Goal: Information Seeking & Learning: Learn about a topic

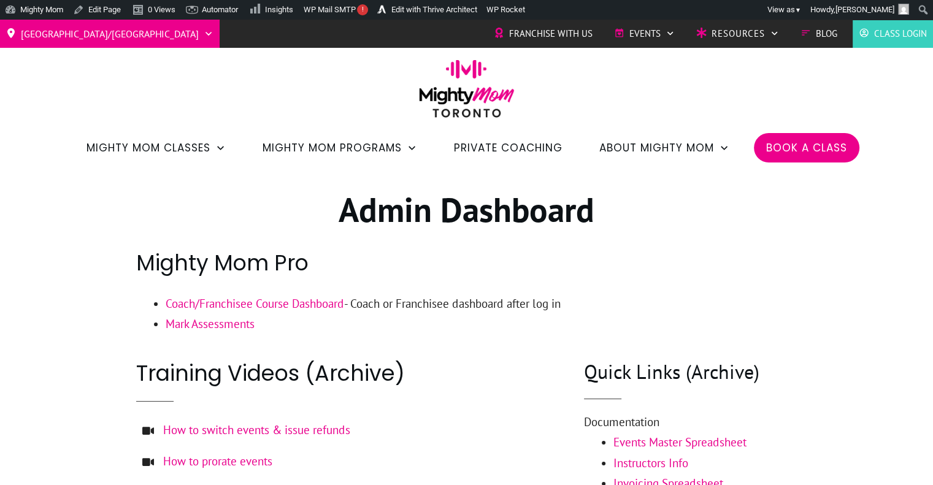
click at [319, 306] on link "Coach/Franchisee Course Dashboard" at bounding box center [255, 303] width 178 height 15
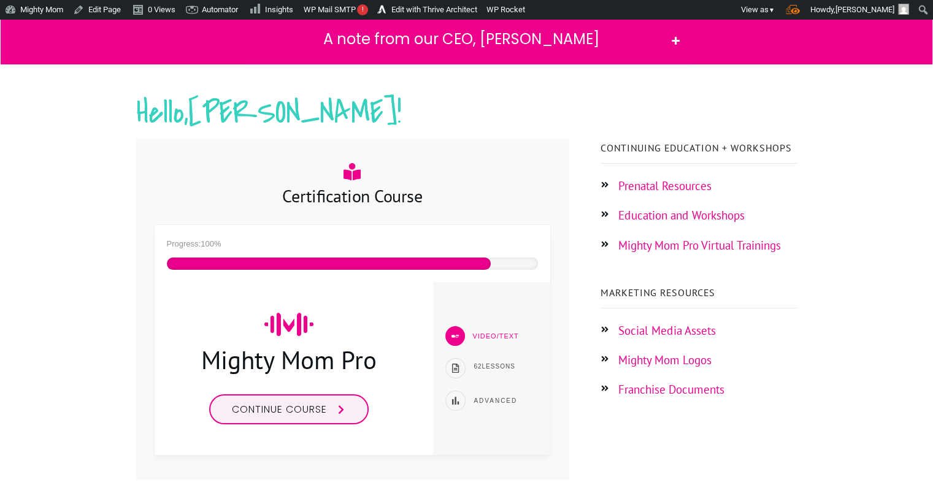
scroll to position [145, 0]
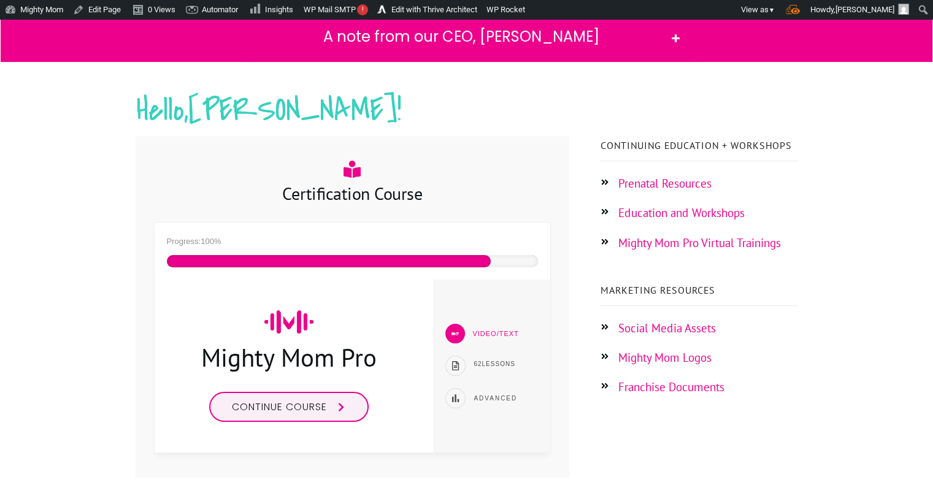
click at [306, 410] on span "Continue course" at bounding box center [279, 407] width 95 height 14
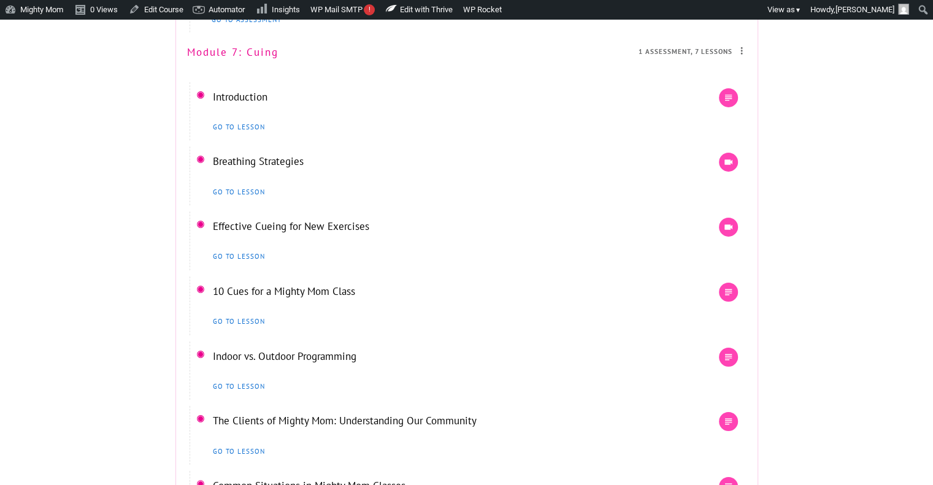
scroll to position [4029, 0]
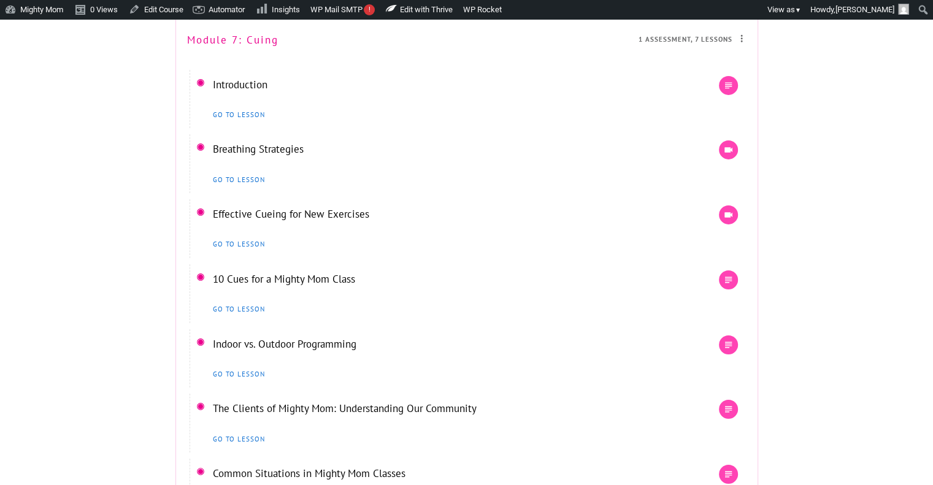
click at [238, 91] on link "Introduction" at bounding box center [240, 84] width 55 height 13
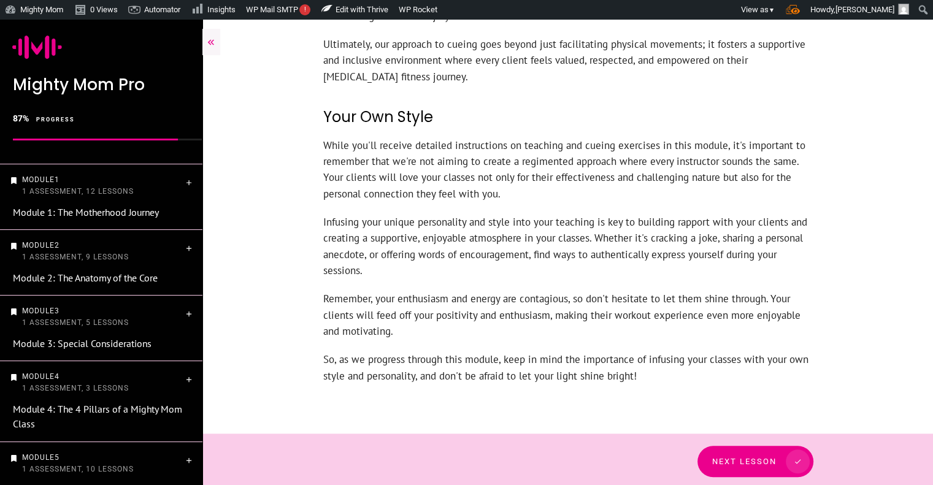
scroll to position [592, 0]
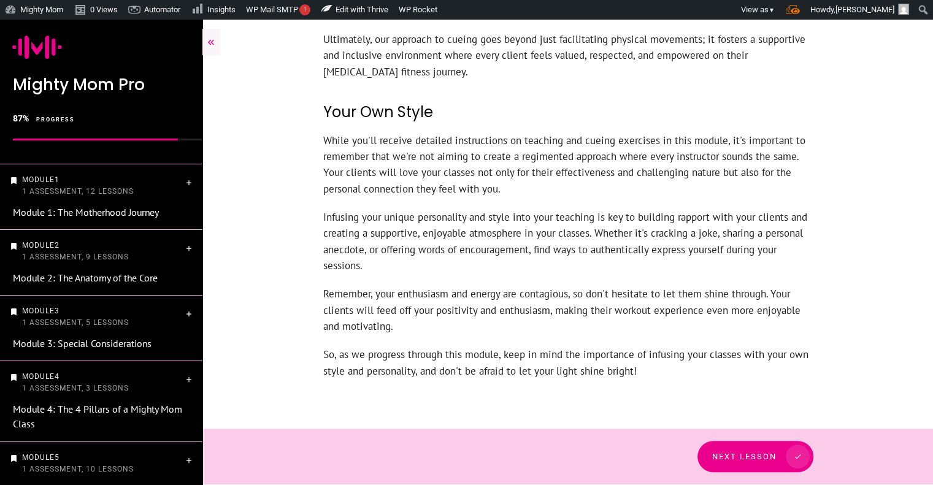
click at [755, 452] on span "Next Lesson" at bounding box center [744, 456] width 64 height 9
click at [751, 463] on link "Next Lesson" at bounding box center [760, 456] width 116 height 31
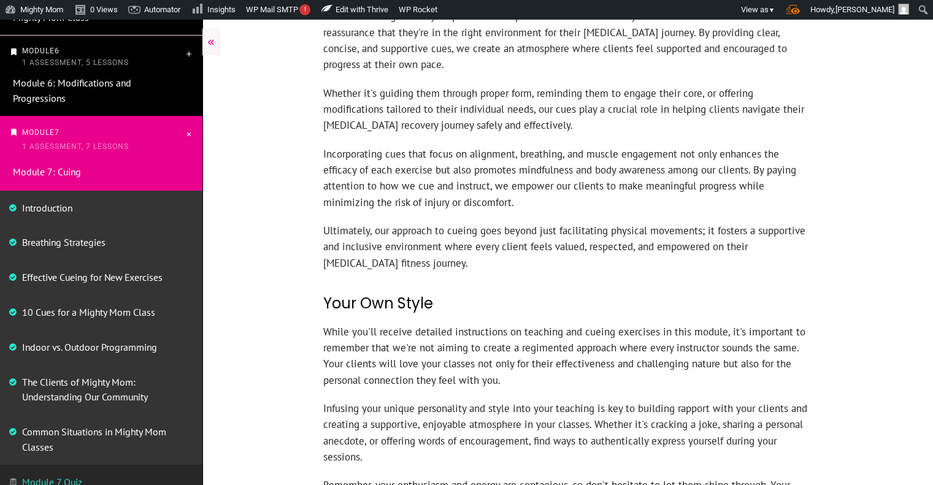
scroll to position [532, 0]
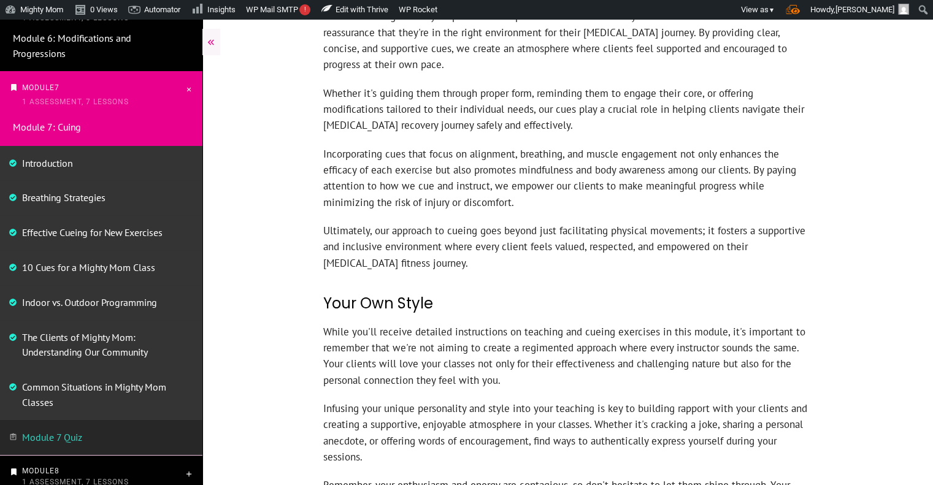
click at [63, 199] on link "Breathing Strategies" at bounding box center [63, 197] width 83 height 12
click at [63, 194] on link "Breathing Strategies" at bounding box center [63, 197] width 83 height 12
click at [27, 159] on link "Introduction" at bounding box center [47, 163] width 50 height 12
click at [88, 233] on link "Effective Cueing for New Exercises" at bounding box center [92, 232] width 140 height 12
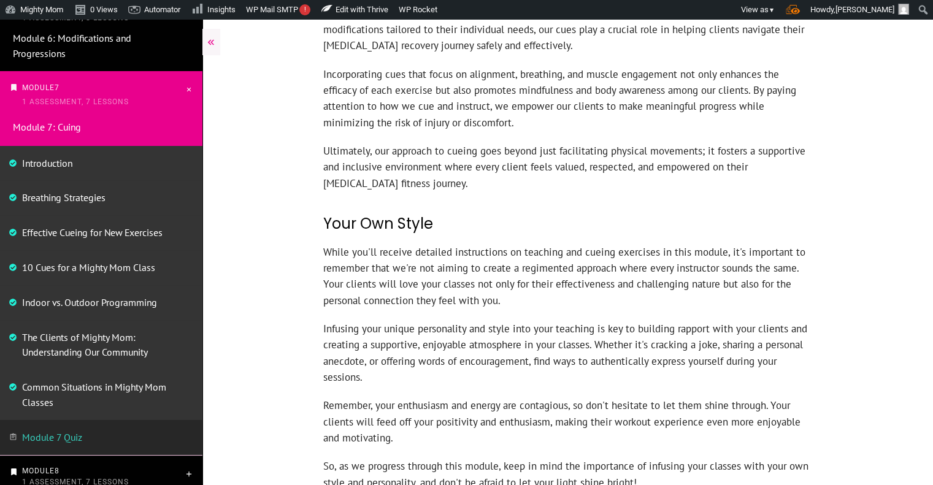
scroll to position [592, 0]
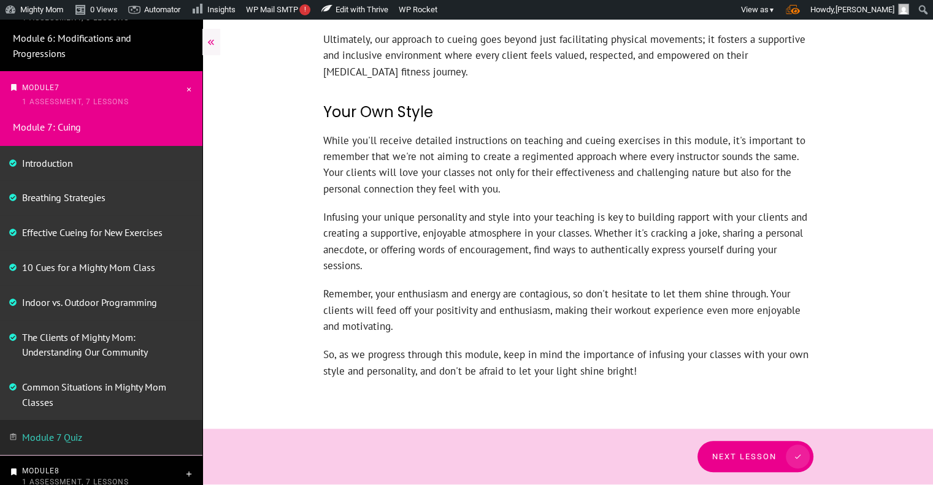
click at [751, 459] on span "Next Lesson" at bounding box center [744, 456] width 64 height 9
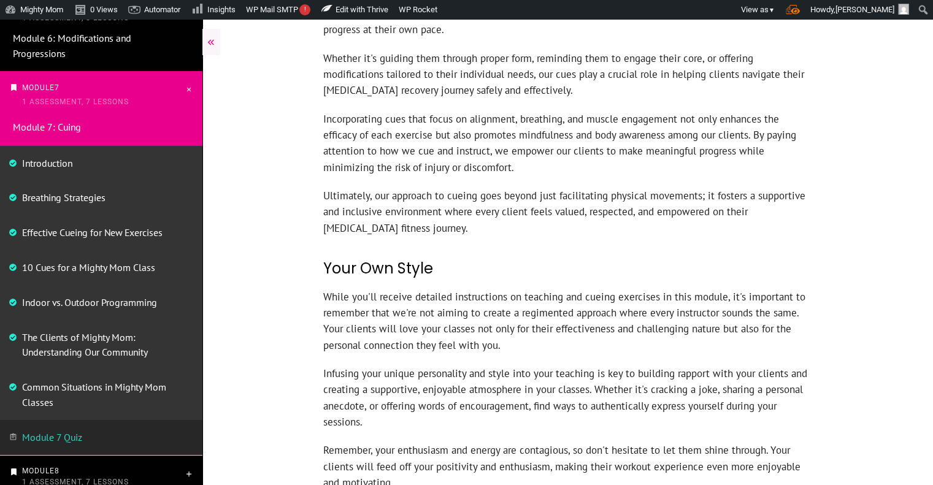
scroll to position [429, 0]
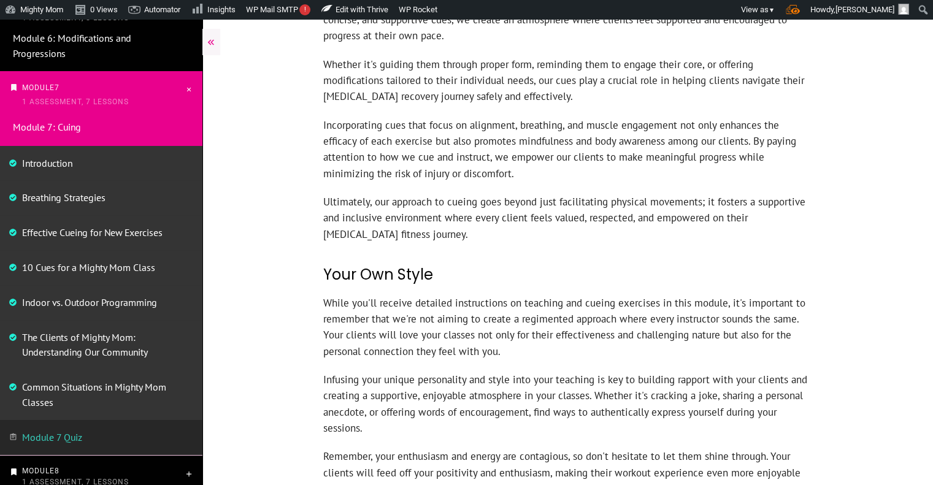
click at [55, 164] on link "Introduction" at bounding box center [47, 163] width 50 height 12
click at [86, 199] on link "Breathing Strategies" at bounding box center [63, 197] width 83 height 12
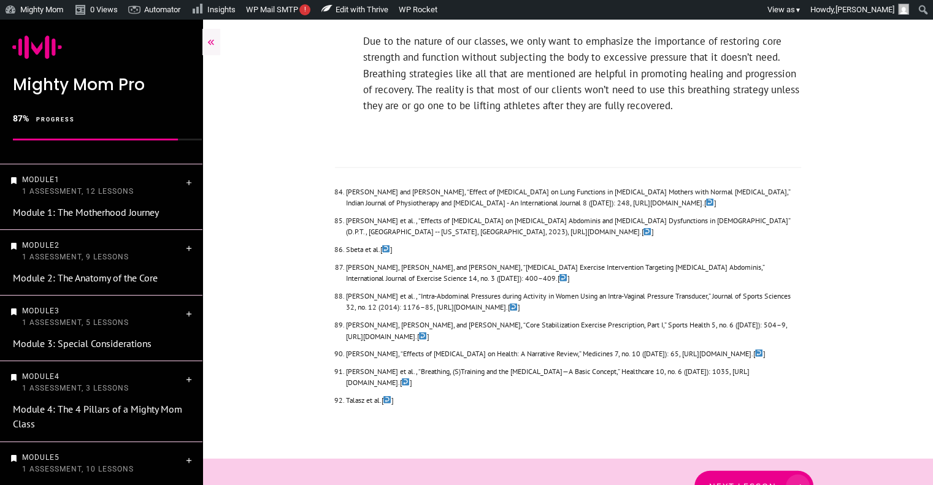
scroll to position [2992, 0]
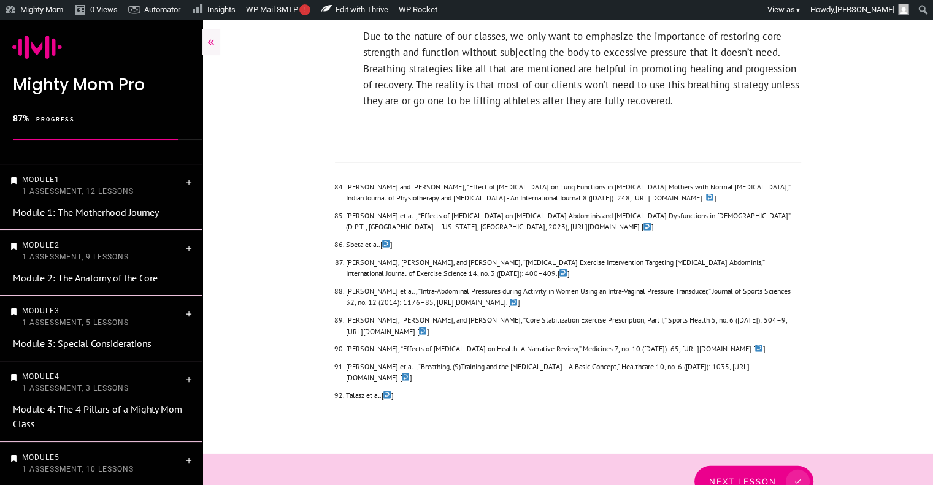
click at [742, 467] on link "Next Lesson" at bounding box center [753, 481] width 119 height 31
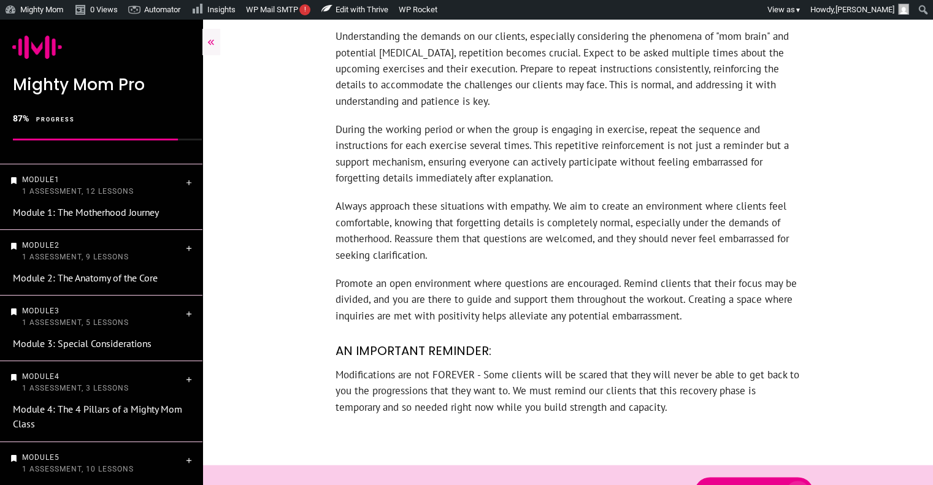
scroll to position [1349, 0]
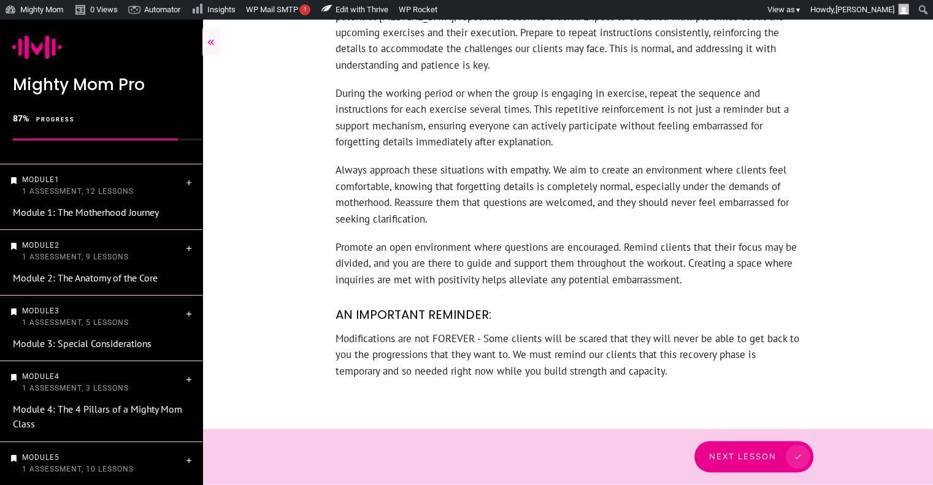
click at [760, 456] on span "Next Lesson" at bounding box center [742, 456] width 67 height 10
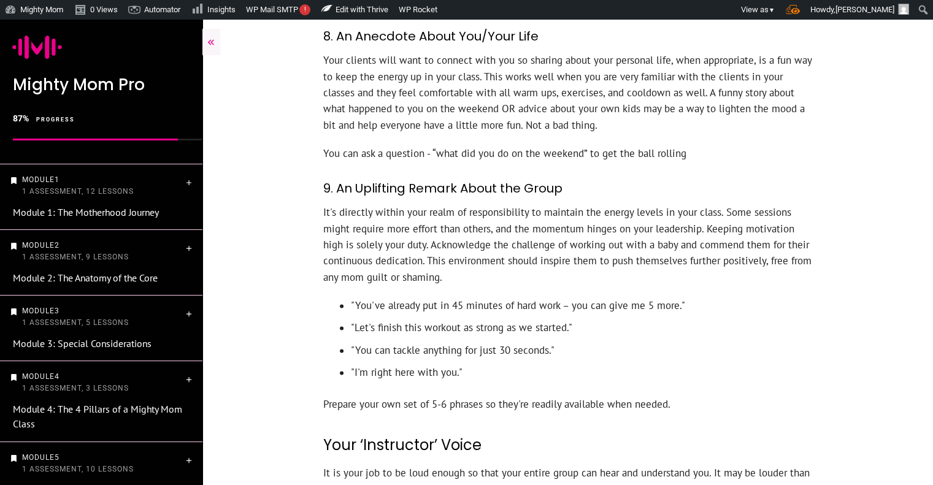
scroll to position [1931, 0]
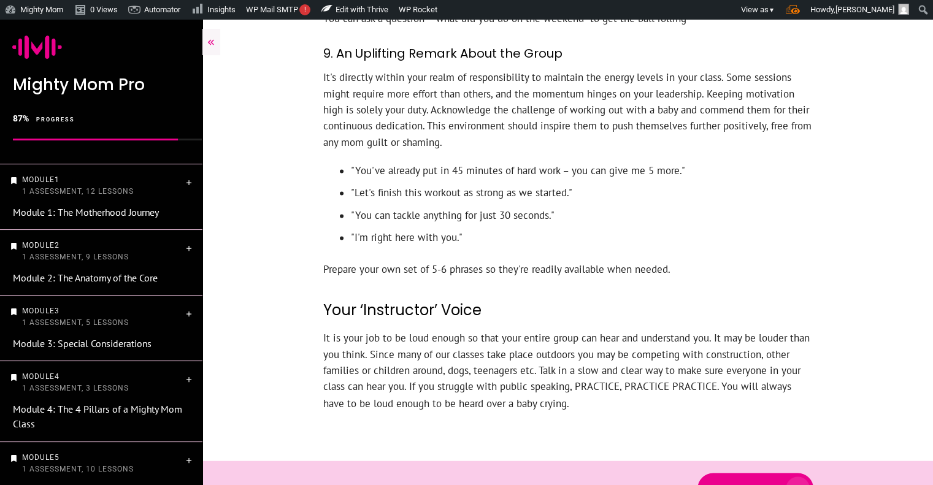
click at [757, 484] on span "Next Lesson" at bounding box center [744, 488] width 64 height 9
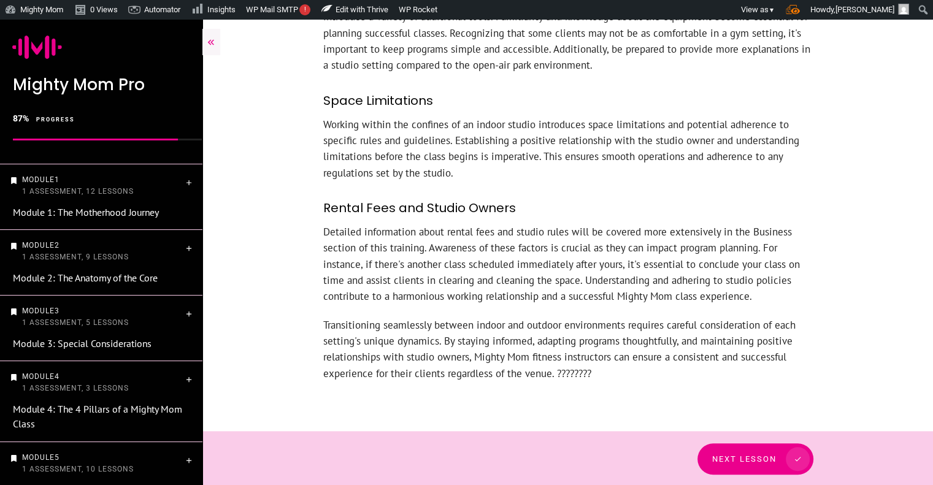
scroll to position [451, 0]
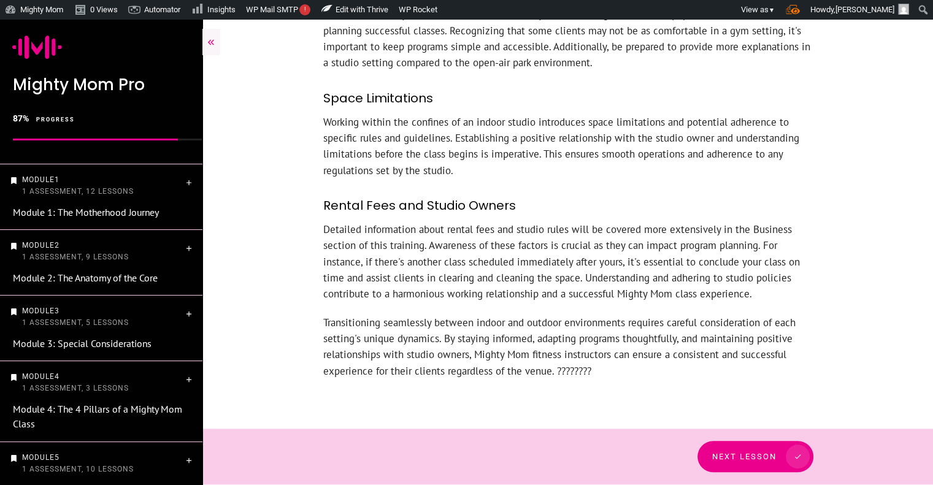
click at [750, 449] on link "Next Lesson" at bounding box center [755, 456] width 116 height 31
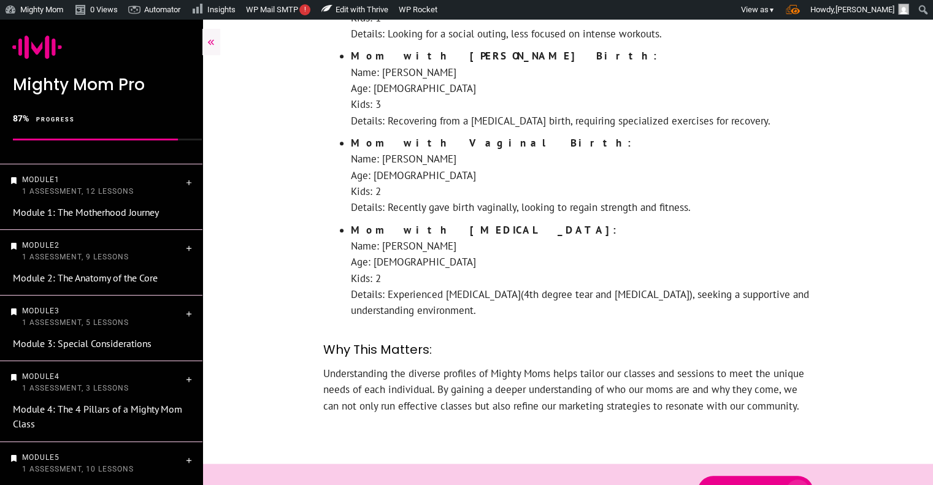
scroll to position [1194, 0]
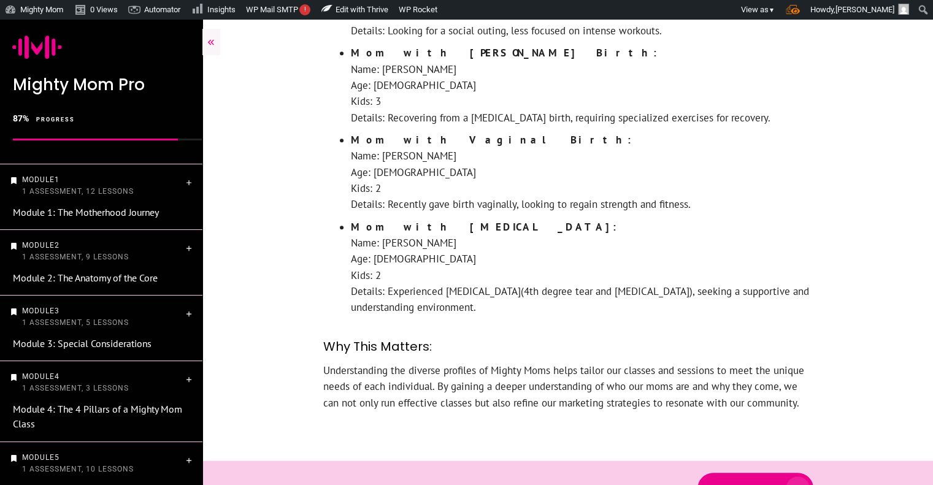
click at [766, 484] on span "Next Lesson" at bounding box center [744, 488] width 64 height 9
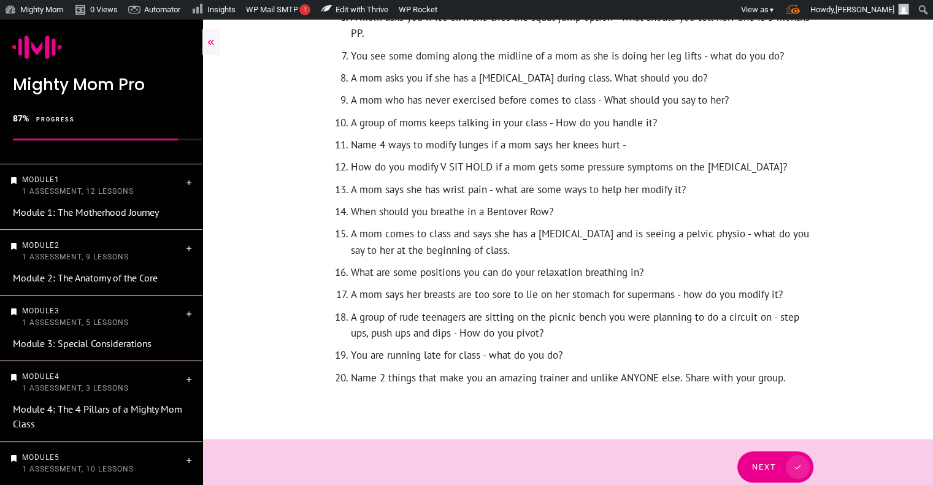
scroll to position [476, 0]
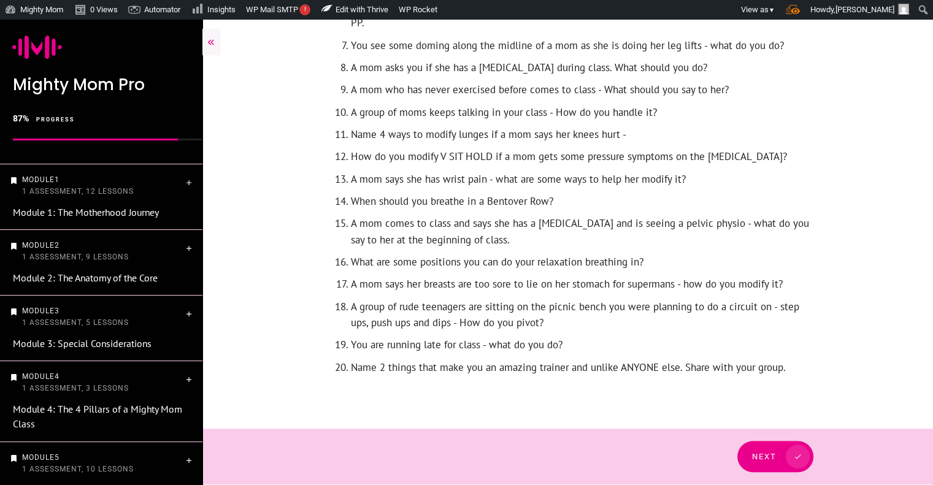
click at [777, 456] on span at bounding box center [792, 456] width 33 height 24
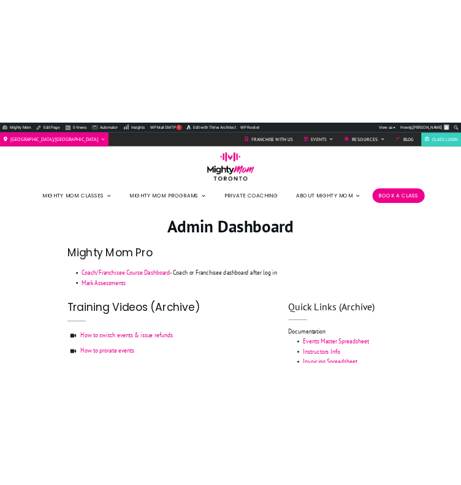
scroll to position [193, 0]
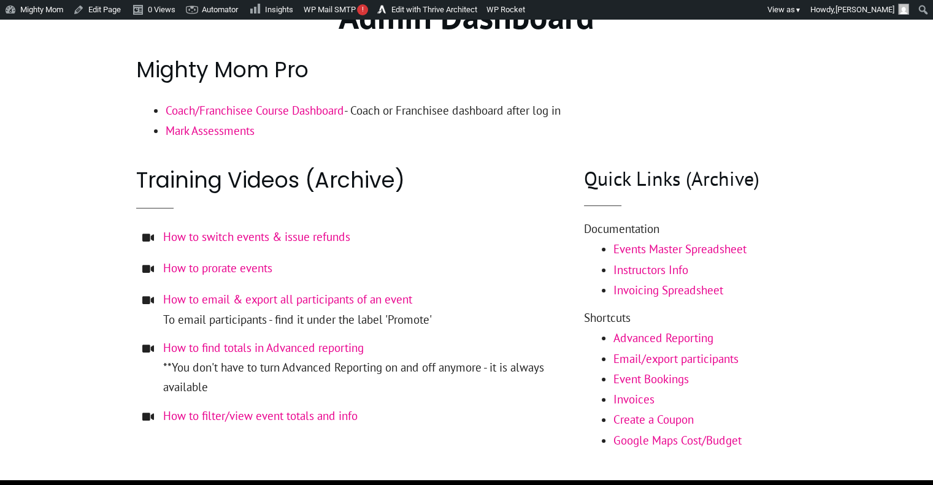
click at [228, 108] on link "Coach/Franchisee Course Dashboard" at bounding box center [255, 110] width 178 height 15
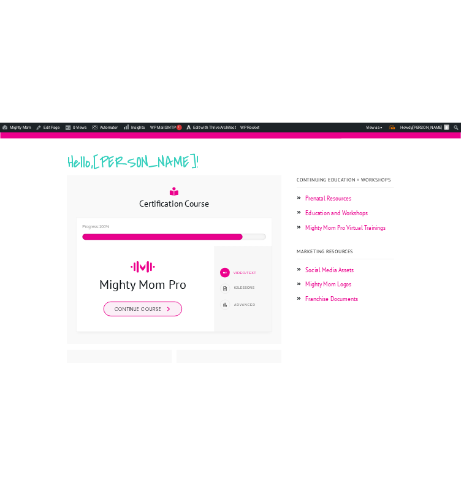
scroll to position [177, 0]
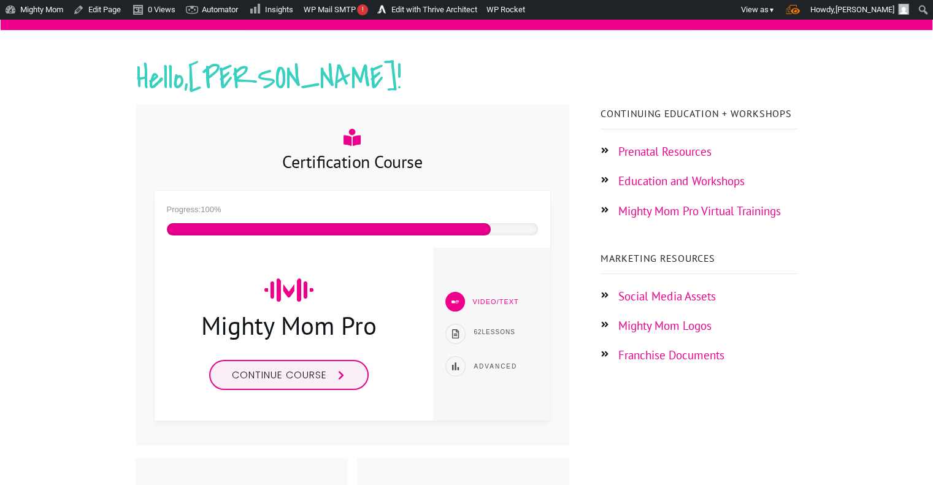
click at [730, 185] on link "Education and Workshops" at bounding box center [681, 181] width 126 height 15
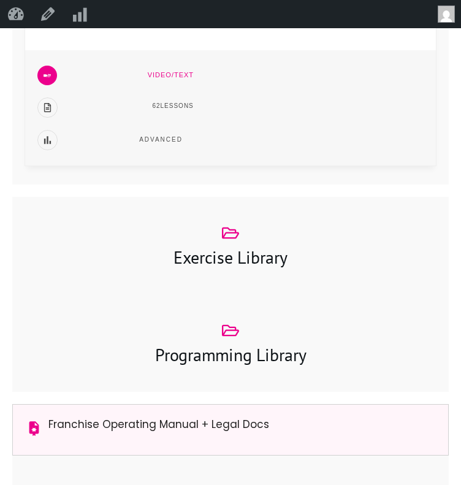
scroll to position [527, 0]
